Goal: Task Accomplishment & Management: Manage account settings

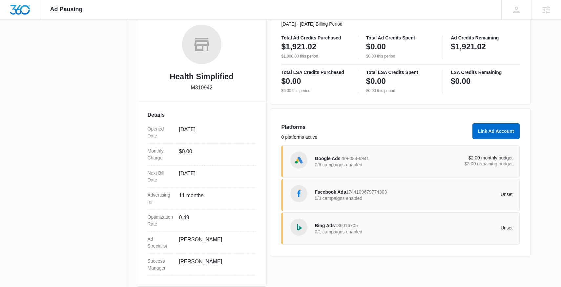
scroll to position [109, 0]
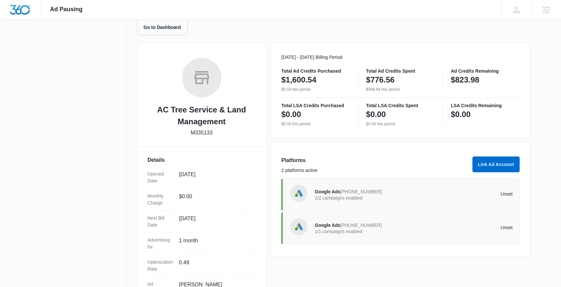
scroll to position [70, 0]
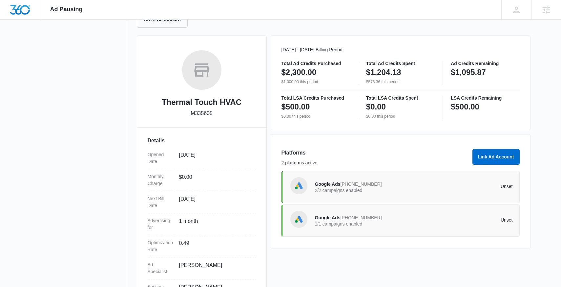
scroll to position [77, 0]
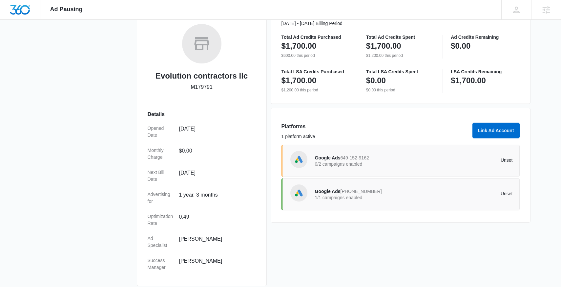
scroll to position [109, 0]
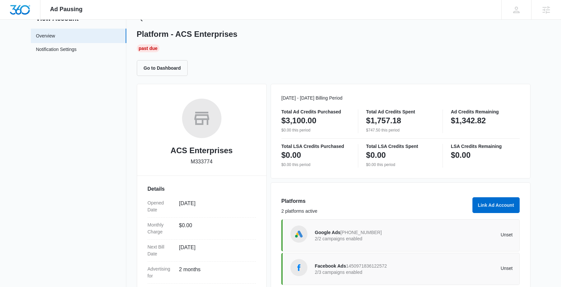
scroll to position [31, 0]
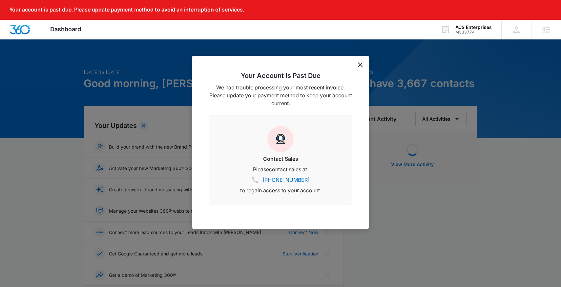
click at [362, 64] on icon "dismiss this dialog" at bounding box center [360, 64] width 5 height 5
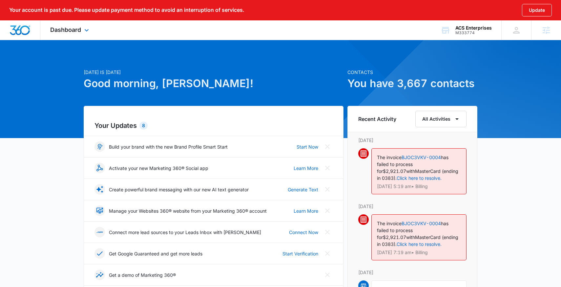
click at [62, 34] on div "Dashboard Apps Reputation Websites Forms CRM Email Social Content Ads Intellige…" at bounding box center [70, 29] width 60 height 19
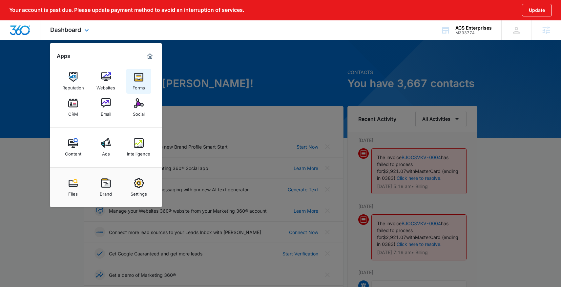
click at [139, 76] on img at bounding box center [139, 77] width 10 height 10
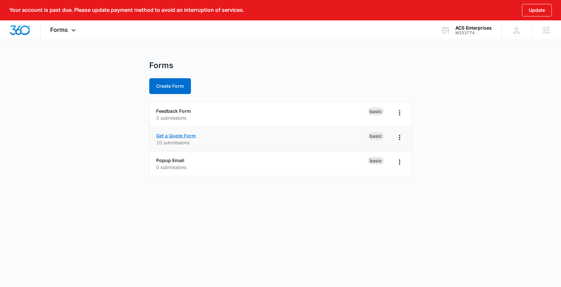
click at [186, 136] on link "Get a Quote Form" at bounding box center [176, 136] width 40 height 6
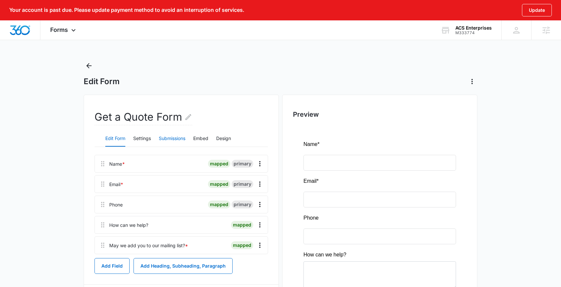
click at [179, 140] on button "Submissions" at bounding box center [172, 139] width 27 height 16
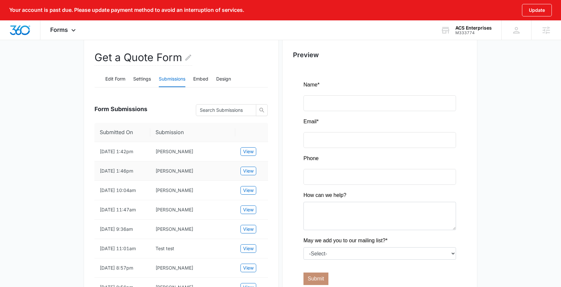
scroll to position [61, 0]
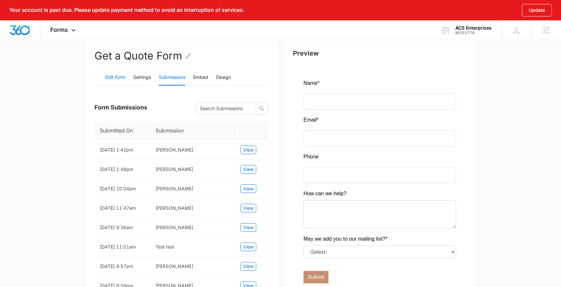
click at [114, 75] on button "Edit Form" at bounding box center [115, 78] width 20 height 16
